Goal: Navigation & Orientation: Find specific page/section

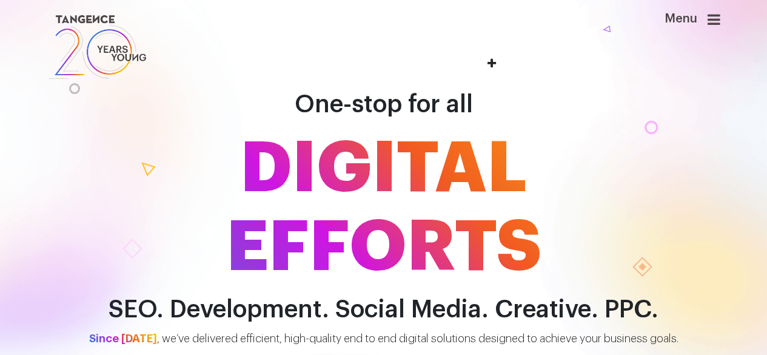
click at [714, 26] on icon at bounding box center [714, 19] width 13 height 15
click at [714, 19] on icon at bounding box center [714, 19] width 13 height 15
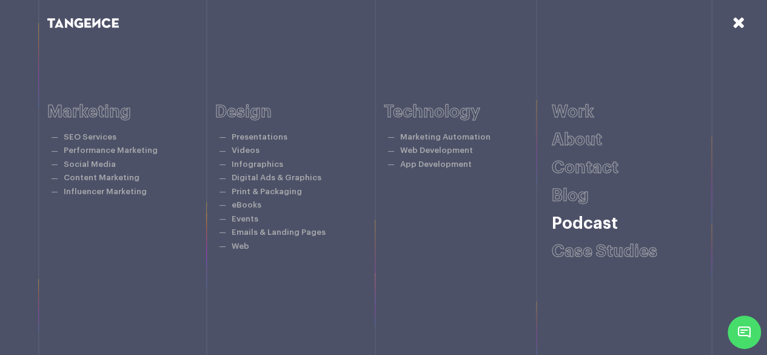
click at [584, 232] on link "Podcast" at bounding box center [585, 223] width 66 height 17
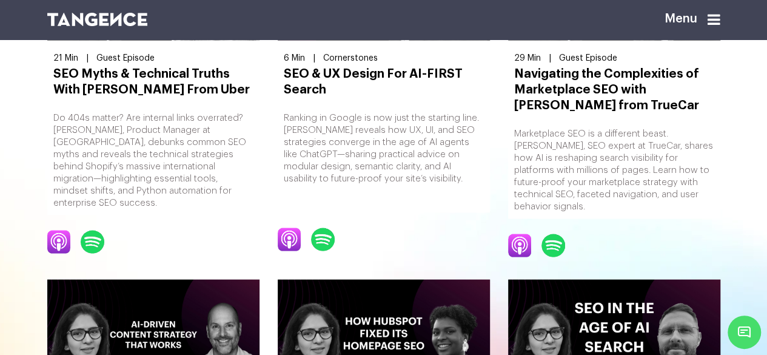
scroll to position [1327, 0]
